Goal: Task Accomplishment & Management: Use online tool/utility

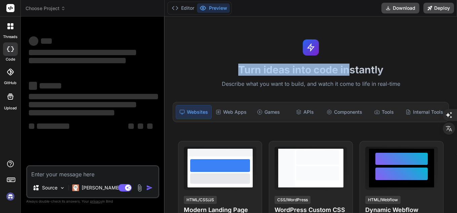
drag, startPoint x: 226, startPoint y: 71, endPoint x: 352, endPoint y: 71, distance: 125.2
click at [351, 71] on h1 "Turn ideas into code instantly" at bounding box center [311, 69] width 284 height 12
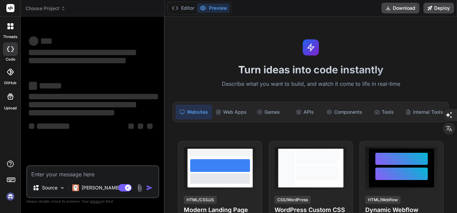
click at [365, 71] on h1 "Turn ideas into code instantly" at bounding box center [311, 69] width 284 height 12
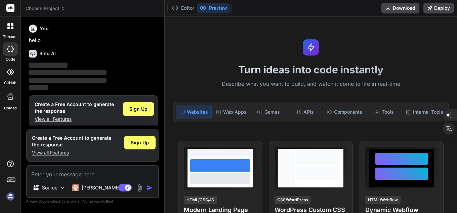
scroll to position [6, 0]
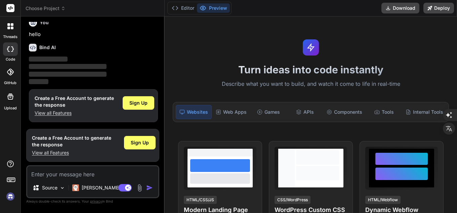
click at [88, 176] on textarea at bounding box center [92, 172] width 131 height 12
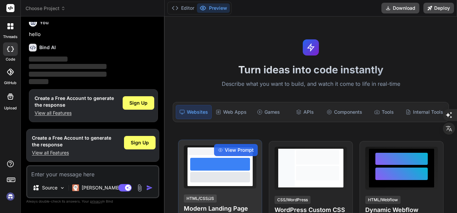
scroll to position [67, 0]
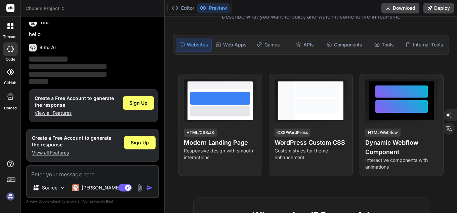
click at [111, 174] on textarea at bounding box center [92, 172] width 131 height 12
click at [97, 192] on div "[PERSON_NAME] 4 S.." at bounding box center [101, 187] width 65 height 13
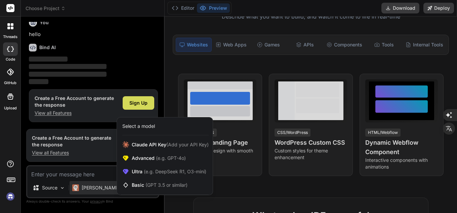
click at [50, 169] on div at bounding box center [228, 106] width 457 height 213
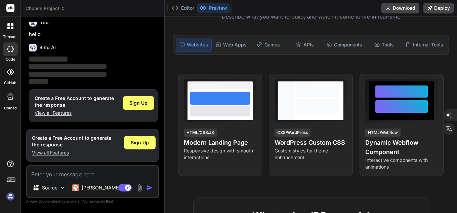
click at [48, 176] on textarea at bounding box center [92, 172] width 131 height 12
click at [144, 102] on span "Sign Up" at bounding box center [138, 102] width 18 height 7
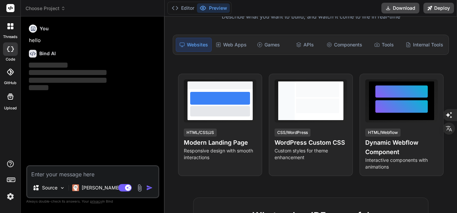
scroll to position [0, 0]
click at [92, 172] on textarea at bounding box center [92, 172] width 131 height 12
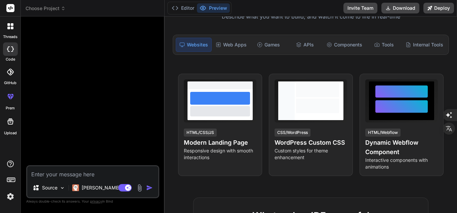
type textarea "x"
paste textarea "Loremi dolo Sitamet (consect a elitse): Doei te incididunt utla etdoloremag al …"
type textarea "Loremi dolo Sitamet (consect a elitse): Doei te incididunt utla etdoloremag al …"
type textarea "x"
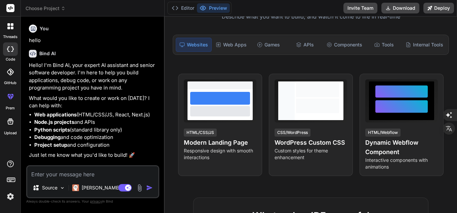
type textarea "x"
click at [108, 170] on textarea at bounding box center [92, 172] width 131 height 12
paste textarea "This is an English translation of the prompt you provided, with a focus on clar…"
type textarea "This is an English translation of the prompt you provided, with a focus on clar…"
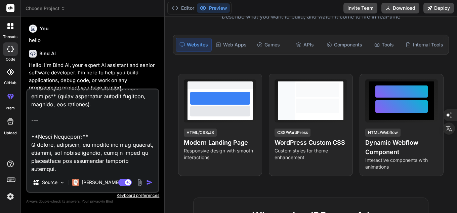
type textarea "x"
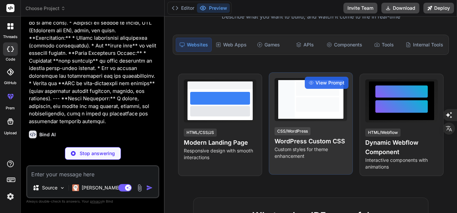
scroll to position [0, 0]
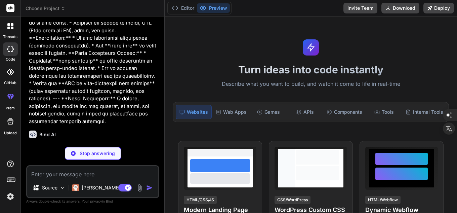
click at [193, 113] on div "Websites" at bounding box center [194, 112] width 36 height 14
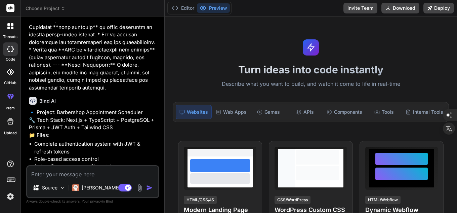
type textarea "x"
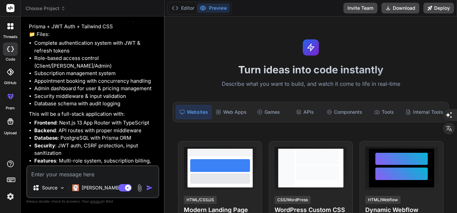
scroll to position [641, 0]
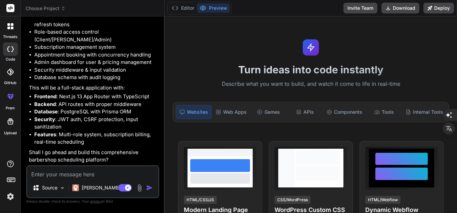
click at [119, 173] on textarea at bounding box center [92, 172] width 131 height 12
type textarea "y"
type textarea "x"
type textarea "ye"
type textarea "x"
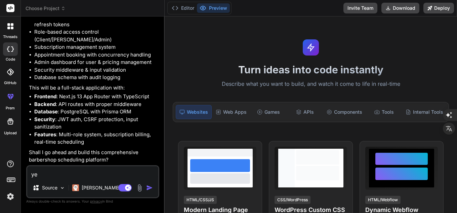
type textarea "yes"
type textarea "x"
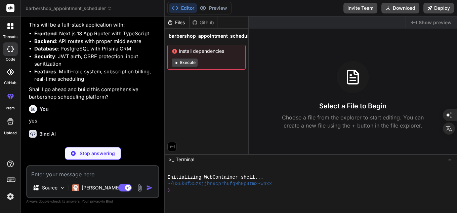
scroll to position [710, 0]
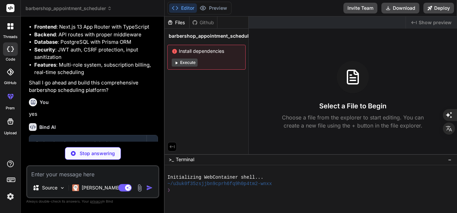
click at [190, 62] on button "Execute" at bounding box center [185, 62] width 26 height 8
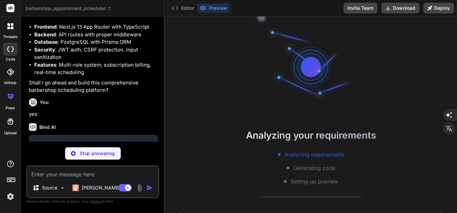
scroll to position [19, 0]
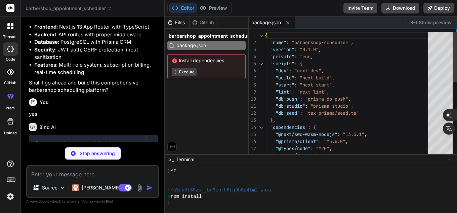
type textarea "x"
type textarea "/** @type {import('next').NextConfig} */ const nextConfig = { experimental: { a…"
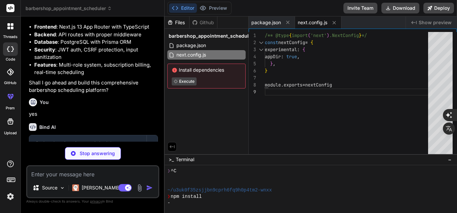
type textarea "x"
type textarea "export default config"
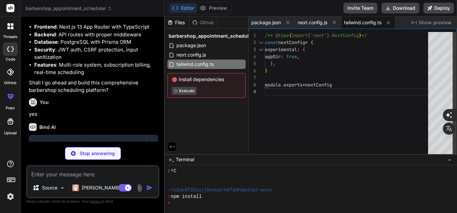
type textarea "x"
type textarea "module.exports = { plugins: { tailwindcss: {}, autoprefixer: {}, }, }"
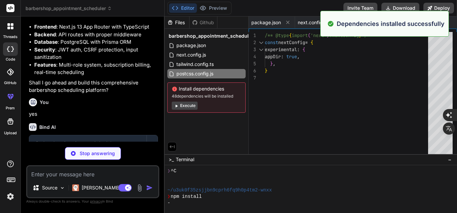
type textarea "x"
type textarea ""baseUrl": ".", "paths": { "@/*": ["./*"] } }, "include": ["next-env.d.ts", "**…"
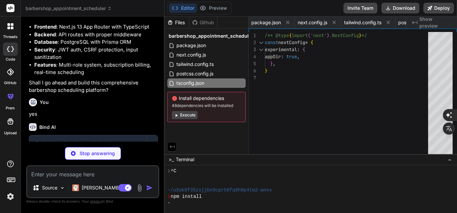
type textarea "x"
type textarea "@layer base { * { @apply border-border; } body { @apply bg-background text-fore…"
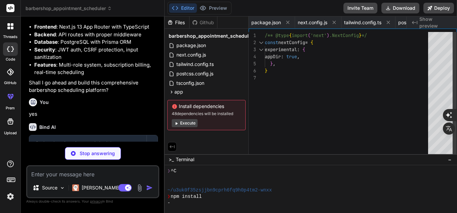
type textarea "x"
type textarea ") }"
type textarea "x"
type textarea "onDelete: Cascade) createdAt DateTime @default(now()) @@map("audit_logs") }"
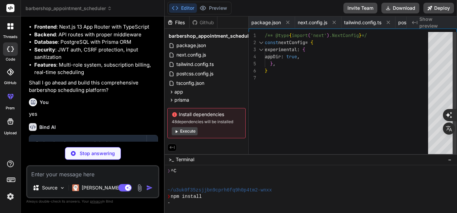
type textarea "x"
type textarea "DATABASE_URL="postgresql://username:password@localhost:5432/barbershop_db" JWT_…"
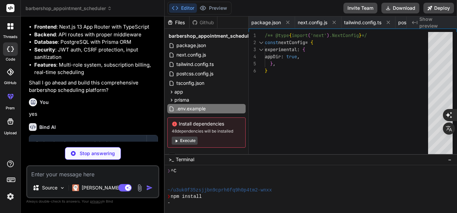
type textarea "x"
type textarea "}"
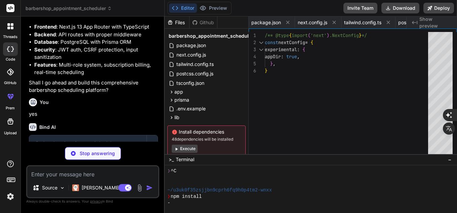
type textarea "x"
type textarea "} }) return user } catch { return null } }"
type textarea "x"
type textarea "return result } } }"
type textarea "x"
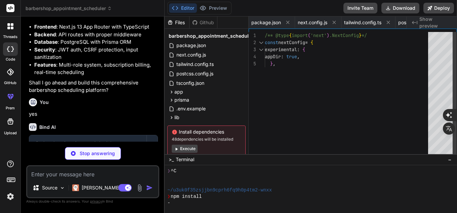
type textarea "barbershopId: z.string().cuid('Invalid barbershop ID'), notes: z.string().optio…"
type textarea "x"
type textarea "ipAddress, userAgent } }) } catch (error) { console.error('Failed to create aud…"
type textarea "x"
type textarea "export { Button, buttonVariants }"
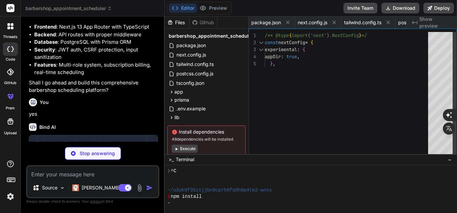
type textarea "x"
type textarea "export { Input }"
type textarea "x"
type textarea "CardDescription, CardContent }"
type textarea "x"
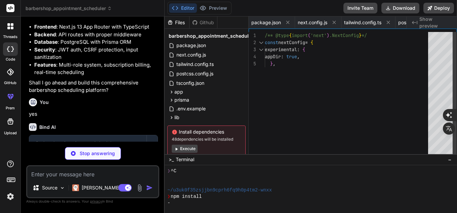
type textarea "import { type ClassValue, clsx } from "clsx" import { twMerge } from "tailwind-…"
type textarea "x"
type textarea "return NextResponse.json( { error: 'Internal server error' }, { status: 500 } )…"
type textarea "x"
type textarea "{ error: 'Internal server error' }, { status: 500 } ) } }"
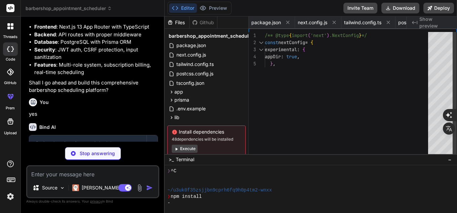
type textarea "x"
type textarea "} catch (error) { return NextResponse.json( { error: 'Internal server error' },…"
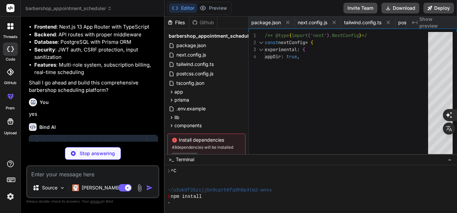
type textarea "x"
type textarea "} })"
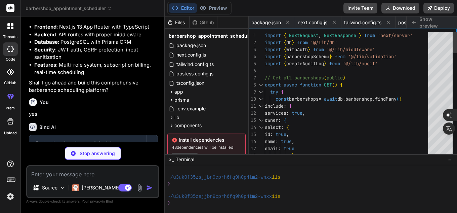
scroll to position [83, 0]
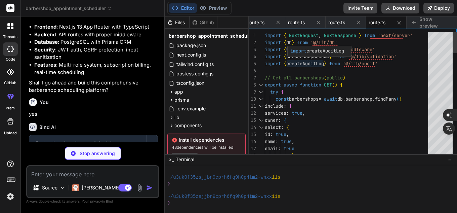
type textarea "x"
type textarea "include: { services: true, owner: { select: { id: true, name: true, email: true…"
type textarea "x"
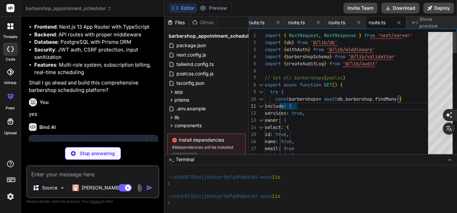
type textarea "import { NextRequest, NextResponse } from 'next/server' import { db } from '@/l…"
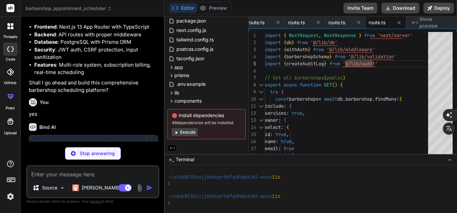
click at [189, 129] on button "Execute" at bounding box center [185, 132] width 26 height 8
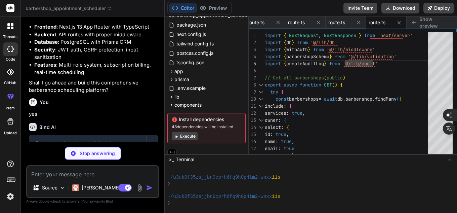
scroll to position [115, 0]
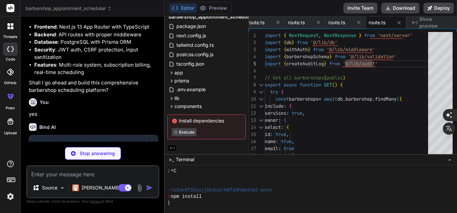
click at [163, 89] on div "Bind AI Web Search Created with Pixso. Code Generator You hello Bind AI Hello! …" at bounding box center [93, 114] width 144 height 196
click at [165, 91] on div "barbershop_appointment_scheduler package.json next.config.js tailwind.config.ts…" at bounding box center [207, 75] width 84 height 132
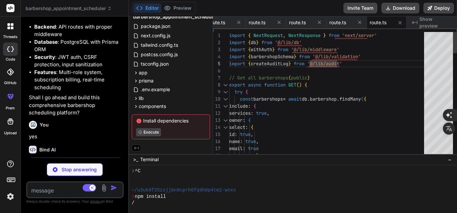
scroll to position [0, 0]
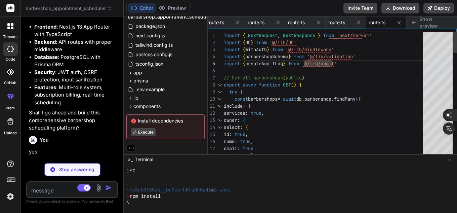
drag, startPoint x: 164, startPoint y: 91, endPoint x: 108, endPoint y: 96, distance: 56.6
click at [108, 96] on div "Bind AI Web Search Created with Pixso. Code Generator You hello Bind AI Hello! …" at bounding box center [72, 114] width 103 height 196
type textarea "x"
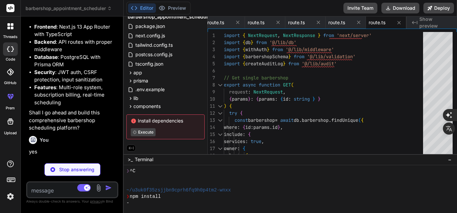
type textarea "x"
type textarea "} return NextResponse.json( { error: 'Internal server error' }, { status: 500 }…"
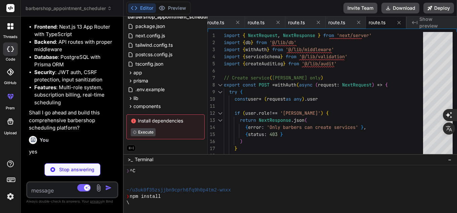
type textarea "x"
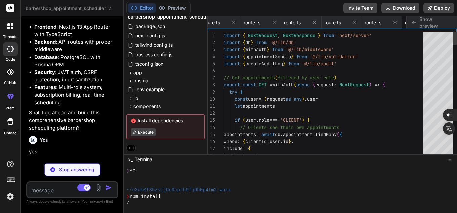
scroll to position [0, 924]
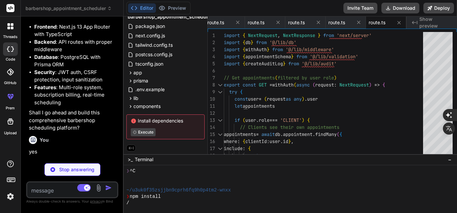
type textarea "x"
type textarea ") } return NextResponse.json( { error: 'Internal server error' }, { status: 500…"
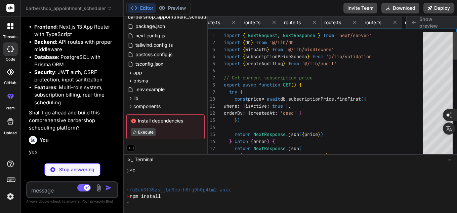
scroll to position [0, 964]
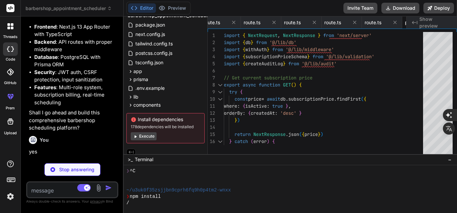
type textarea "x"
type textarea "<p className="text-gray-400"> © 2024 BarberBook. All rights reserved. Built wit…"
type textarea "x"
type textarea "}"
type textarea "x"
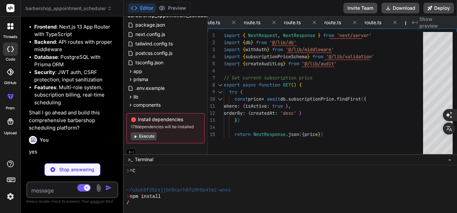
type textarea "</form> </CardContent> </Card> </div> ) }"
type textarea "x"
type textarea "}"
type textarea "x"
type textarea ".catch((e) => { console.error(e) process.exit(1) }) .finally(async () => { awai…"
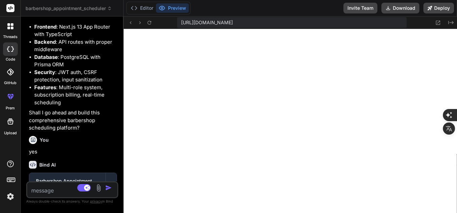
scroll to position [26, 0]
click at [143, 9] on button "Editor" at bounding box center [142, 7] width 28 height 9
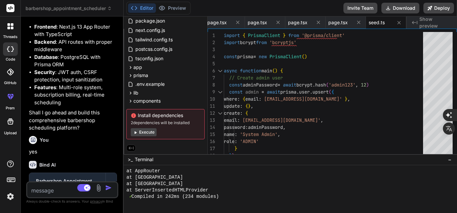
click at [146, 131] on button "Execute" at bounding box center [144, 132] width 26 height 8
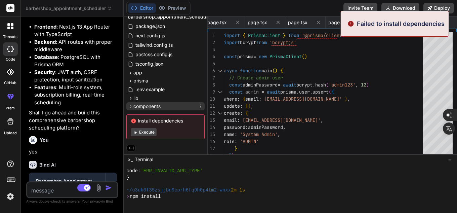
scroll to position [1722, 0]
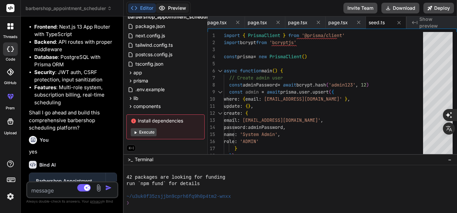
click at [170, 5] on button "Preview" at bounding box center [172, 7] width 33 height 9
click at [149, 9] on button "Editor" at bounding box center [142, 7] width 28 height 9
click at [154, 131] on button "Execute" at bounding box center [144, 132] width 26 height 8
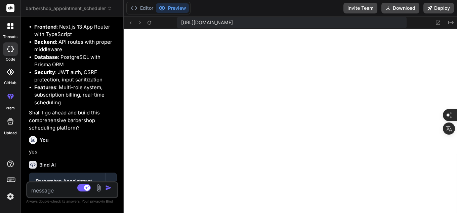
scroll to position [2245, 0]
click at [142, 7] on button "Editor" at bounding box center [142, 7] width 28 height 9
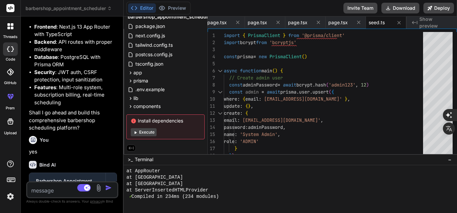
click at [154, 128] on button "Execute" at bounding box center [144, 132] width 26 height 8
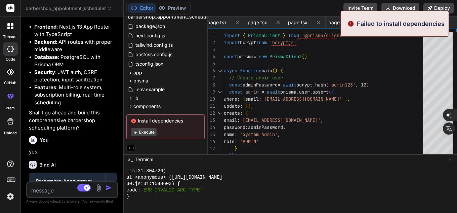
scroll to position [3196, 0]
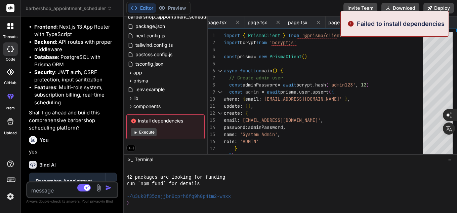
click at [153, 128] on button "Execute" at bounding box center [144, 132] width 26 height 8
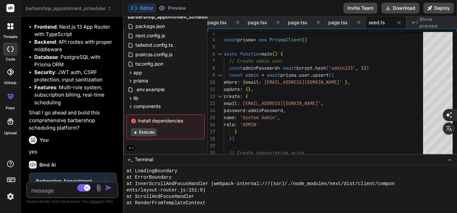
scroll to position [3719, 0]
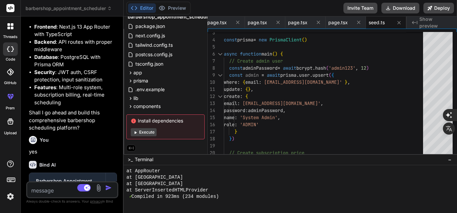
click at [148, 129] on button "Execute" at bounding box center [144, 132] width 26 height 8
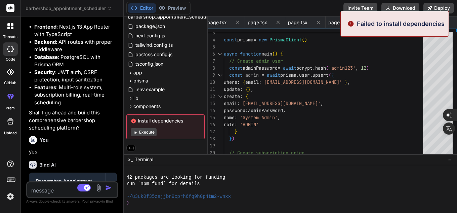
scroll to position [4669, 0]
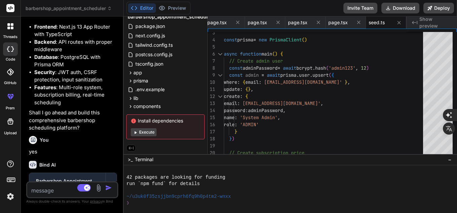
click at [152, 131] on button "Execute" at bounding box center [144, 132] width 26 height 8
type textarea "x"
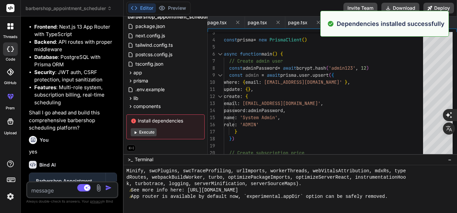
scroll to position [4924, 0]
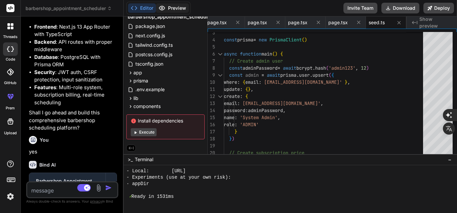
click at [162, 7] on icon at bounding box center [161, 8] width 7 height 7
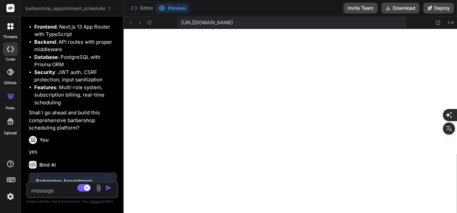
scroll to position [5205, 0]
click at [55, 192] on textarea at bounding box center [64, 188] width 75 height 12
type textarea "F"
type textarea "x"
type textarea "Fa"
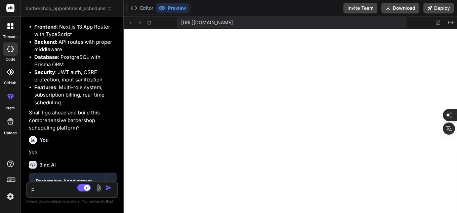
type textarea "x"
type textarea "Faç"
type textarea "x"
type textarea "Faça"
type textarea "x"
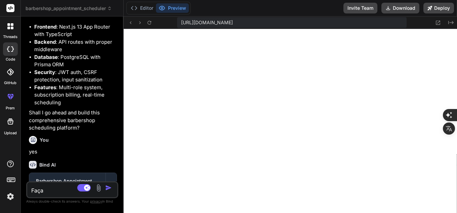
type textarea "Faça"
type textarea "x"
type textarea "Faça o"
type textarea "x"
type textarea "Faça o"
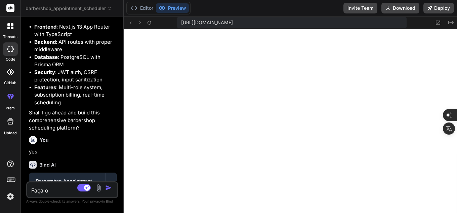
type textarea "x"
type textarea "Faça o t"
type textarea "x"
type textarea "Faça o te"
type textarea "x"
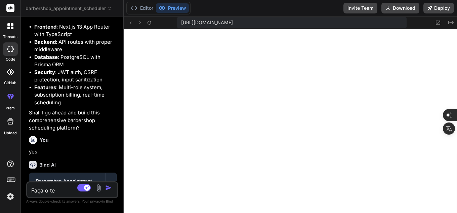
type textarea "Faça o tex"
type textarea "x"
type textarea "Faça o text"
type textarea "x"
type textarea "Faça o texto"
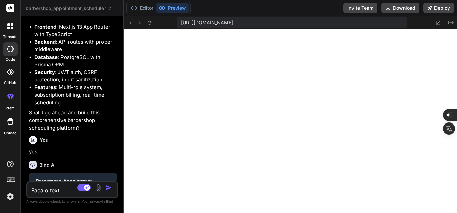
type textarea "x"
type textarea "Faça o texto"
type textarea "x"
type textarea "Faça o texto n"
type textarea "x"
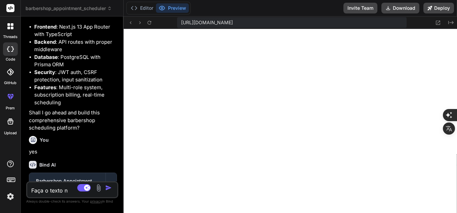
type textarea "Faça o texto"
type textarea "x"
type textarea "Faça o texto d"
type textarea "x"
type textarea "Faça o texto do"
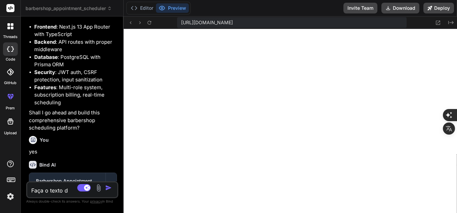
type textarea "x"
type textarea "Faça o texto do"
type textarea "x"
type textarea "Faça o texto do c"
type textarea "x"
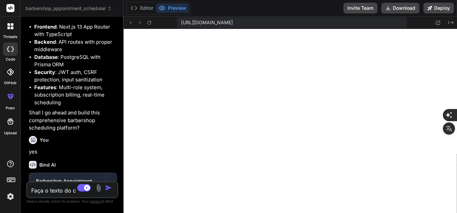
type textarea "Faça o texto do ci"
type textarea "x"
type textarea "Faça o texto do cit"
type textarea "x"
type textarea "Faça o texto do cite"
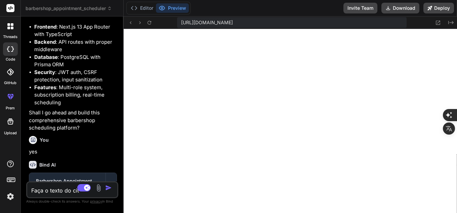
type textarea "x"
type textarea "Faça o texto do cite"
type textarea "x"
type textarea "Faça o texto do cite e"
type textarea "x"
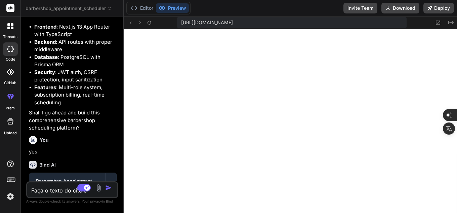
type textarea "Faça o texto do cite em"
type textarea "x"
type textarea "Faça o texto do cite em"
type textarea "x"
type textarea "Faça o texto do cite"
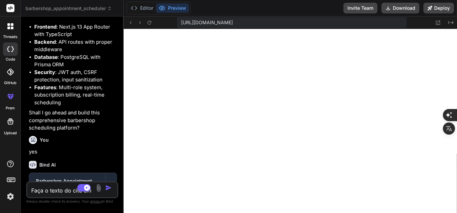
type textarea "x"
type textarea "Faça o texto do"
type textarea "x"
type textarea "Faça o texto do s"
type textarea "x"
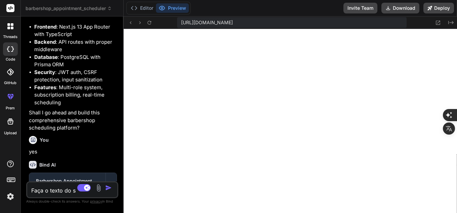
type textarea "Faça o texto do si"
type textarea "x"
type textarea "Faça o texto do sit"
type textarea "x"
type textarea "Faça o texto do site"
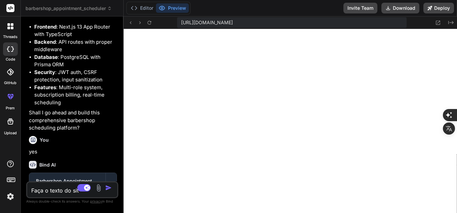
type textarea "x"
type textarea "Faça o texto do site"
type textarea "x"
type textarea "Faça o texto do site e"
type textarea "x"
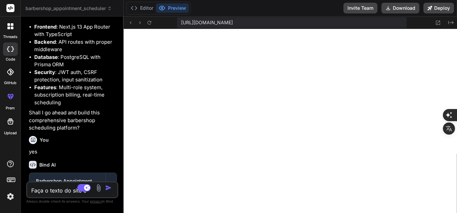
type textarea "Faça o texto do site em"
type textarea "x"
type textarea "Faça o texto do site em"
type textarea "x"
type textarea "Faça o texto do site em p"
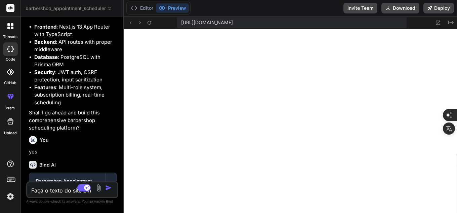
type textarea "x"
type textarea "Faça o texto do site em po"
type textarea "x"
type textarea "Faça o texto do site em por"
type textarea "x"
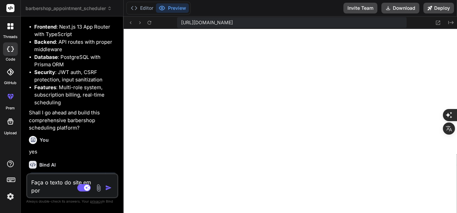
type textarea "Faça o texto do site em port"
type textarea "x"
type textarea "Faça o texto do site [PERSON_NAME]"
type textarea "x"
type textarea "Faça o texto do site em portug"
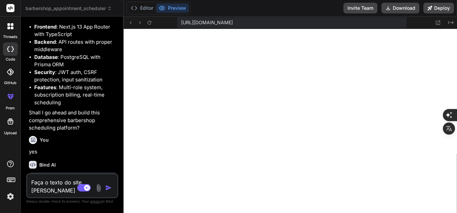
type textarea "x"
type textarea "Faça o texto do site em portugu"
type textarea "x"
type textarea "Faça o texto do site [PERSON_NAME]"
type textarea "x"
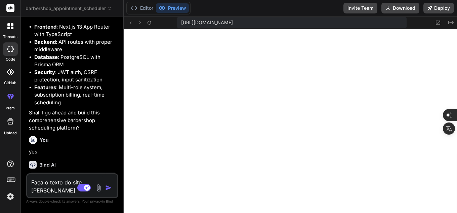
type textarea "Faça o texto do site em portugues"
type textarea "x"
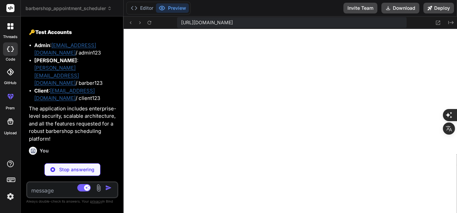
scroll to position [2187, 0]
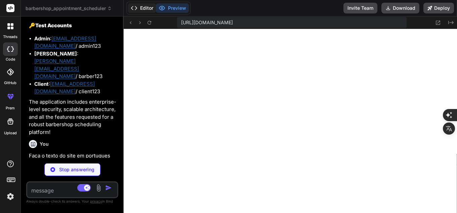
type textarea "x"
type textarea "</footer> </div> ) }"
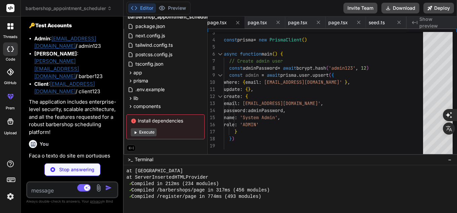
type textarea "x"
type textarea "}"
type textarea "x"
type textarea "</div> </form> </CardContent> </Card> </div> ) }"
type textarea "x"
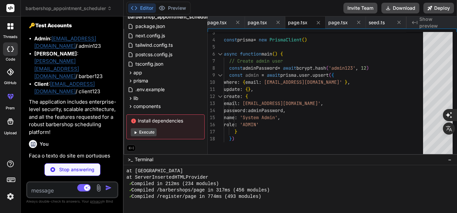
type textarea ") }"
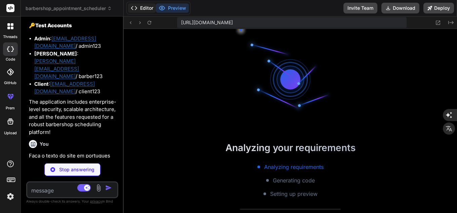
type textarea "x"
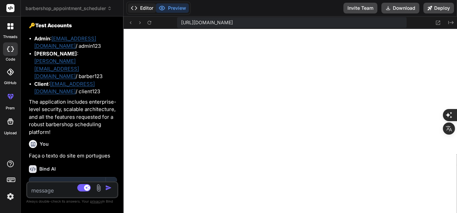
scroll to position [6379, 0]
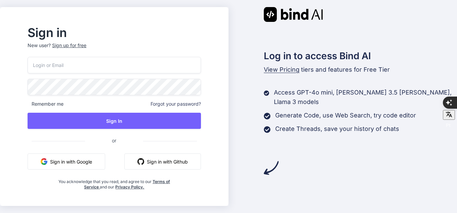
click at [82, 162] on button "Sign in with Google" at bounding box center [67, 161] width 78 height 16
